Goal: Task Accomplishment & Management: Use online tool/utility

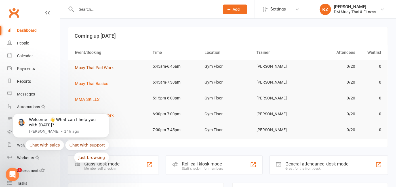
click at [116, 67] on button "Muay Thai Pad Work" at bounding box center [96, 67] width 43 height 7
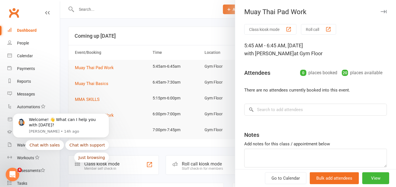
click at [323, 27] on button "Roll call" at bounding box center [318, 29] width 35 height 11
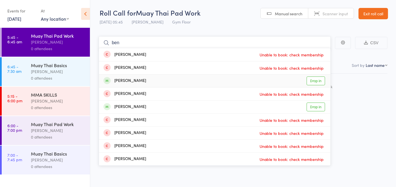
type input "ben"
click at [312, 79] on link "Drop in" at bounding box center [316, 81] width 18 height 9
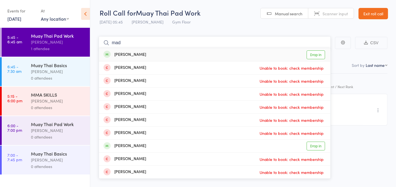
type input "mad"
click at [315, 55] on link "Drop in" at bounding box center [316, 55] width 18 height 9
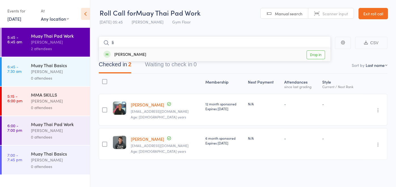
type input "li"
click at [311, 55] on link "Drop in" at bounding box center [316, 55] width 18 height 9
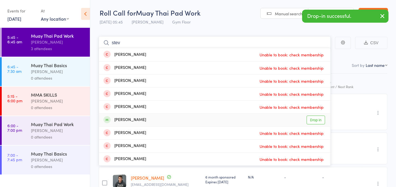
type input "stev"
click at [312, 119] on link "Drop in" at bounding box center [316, 120] width 18 height 9
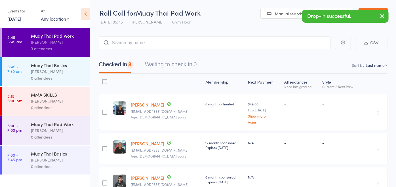
click at [288, 112] on div "-" at bounding box center [301, 112] width 38 height 36
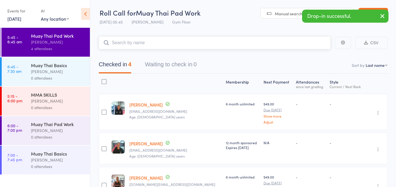
click at [207, 40] on input "search" at bounding box center [215, 42] width 232 height 13
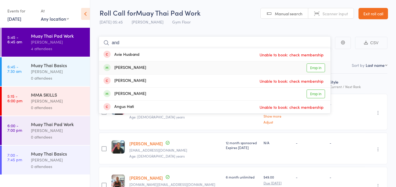
type input "and"
click at [312, 66] on link "Drop in" at bounding box center [316, 68] width 18 height 9
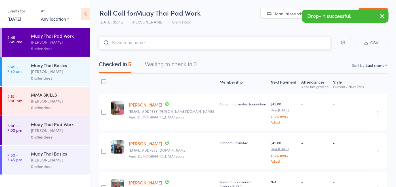
type input "b"
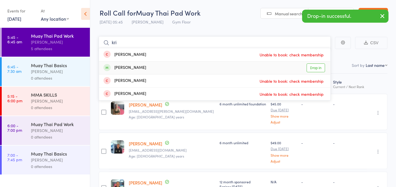
type input "kri"
click at [318, 68] on link "Drop in" at bounding box center [316, 68] width 18 height 9
